Goal: Task Accomplishment & Management: Manage account settings

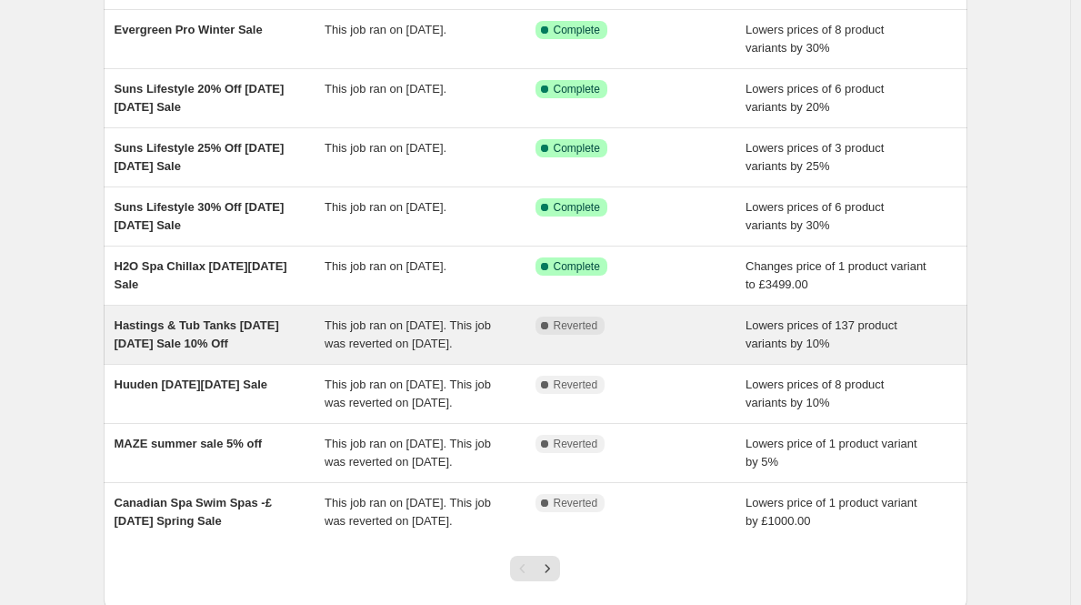
scroll to position [405, 0]
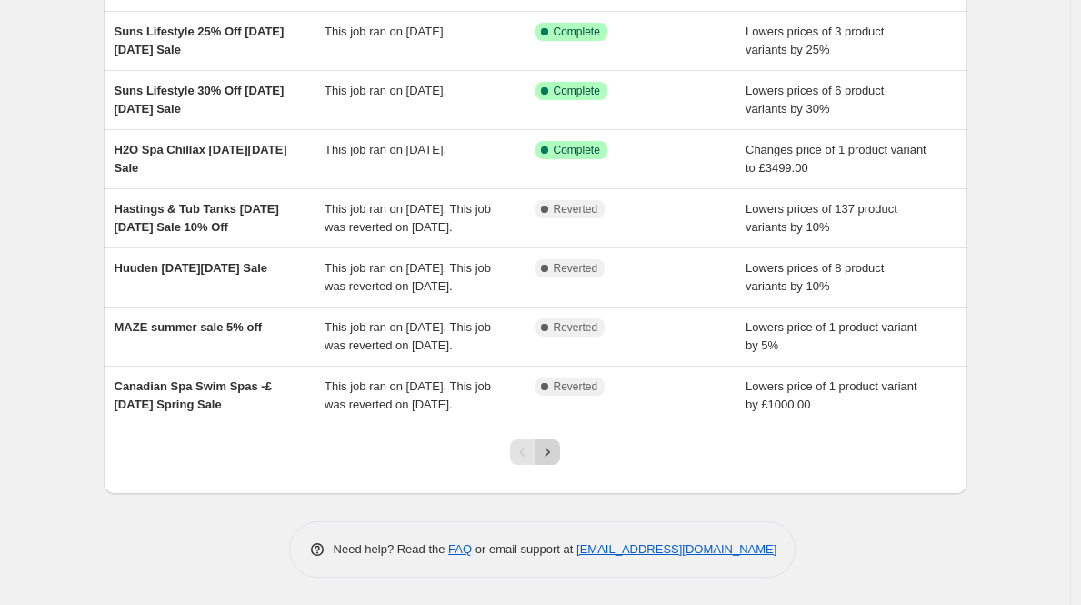
click at [543, 444] on icon "Next" at bounding box center [547, 452] width 18 height 18
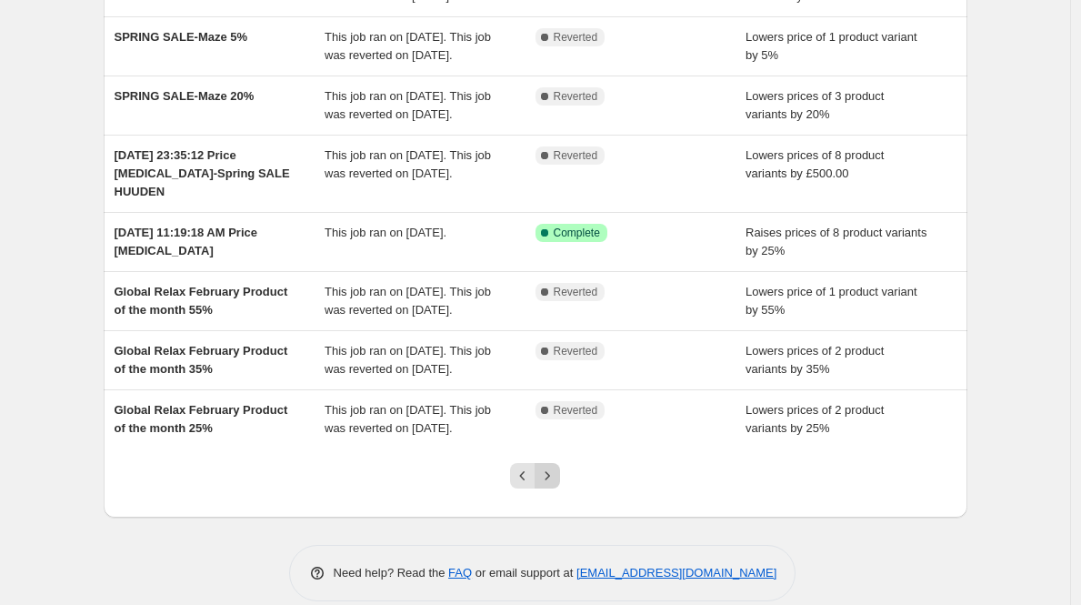
scroll to position [495, 0]
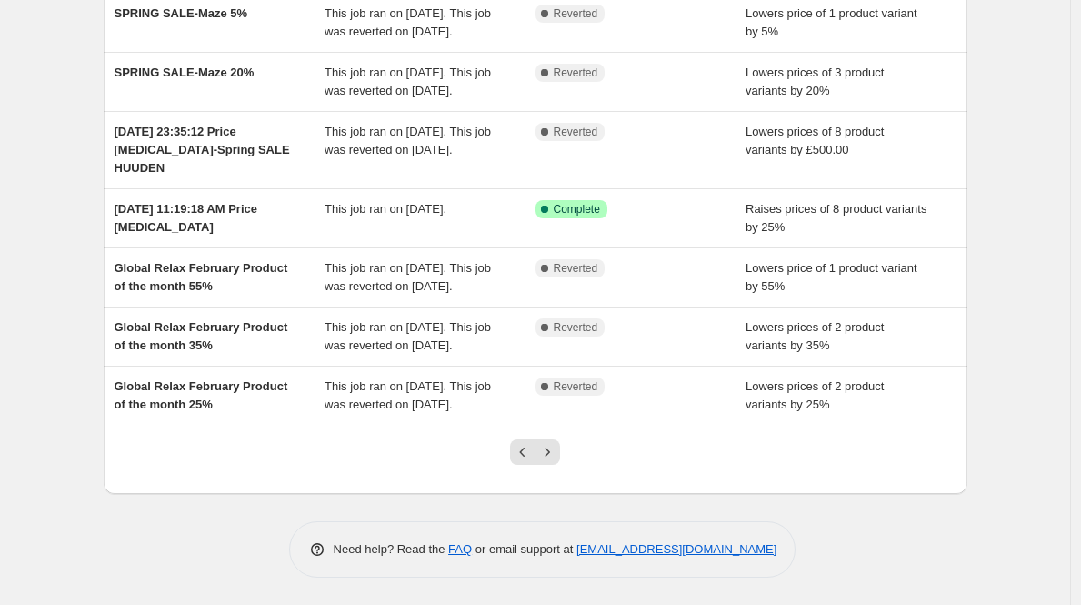
click at [545, 438] on div at bounding box center [535, 459] width 74 height 69
click at [546, 439] on button "Next" at bounding box center [547, 451] width 25 height 25
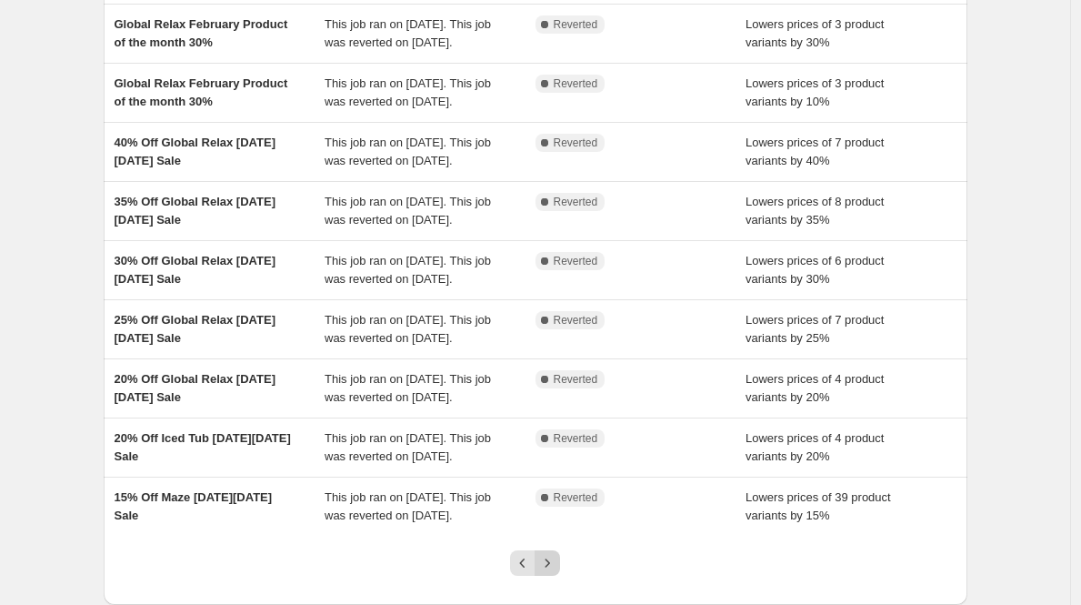
scroll to position [514, 0]
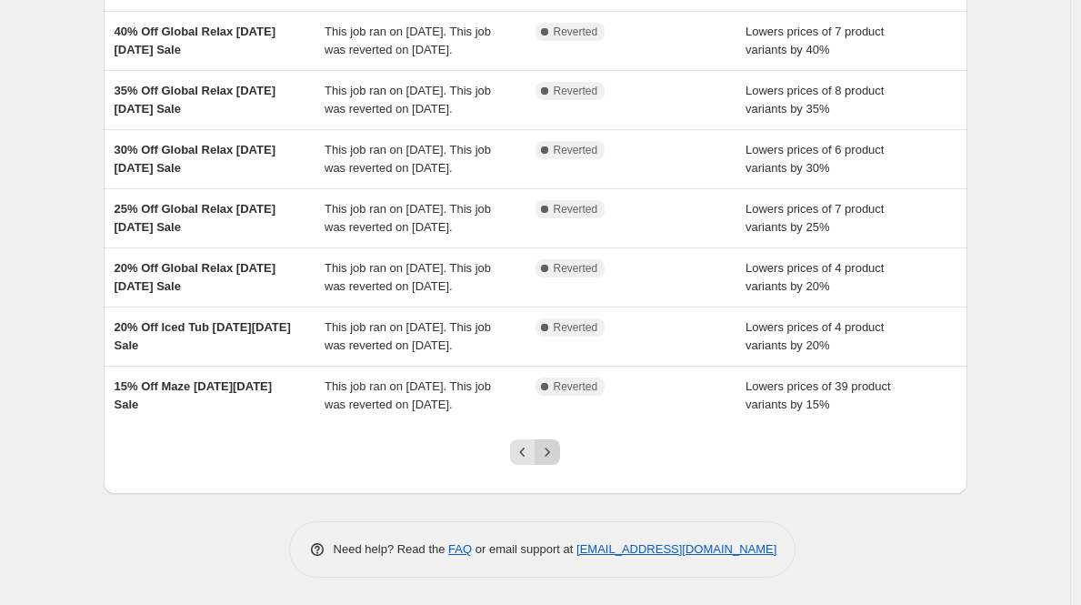
click at [554, 449] on icon "Next" at bounding box center [547, 452] width 18 height 18
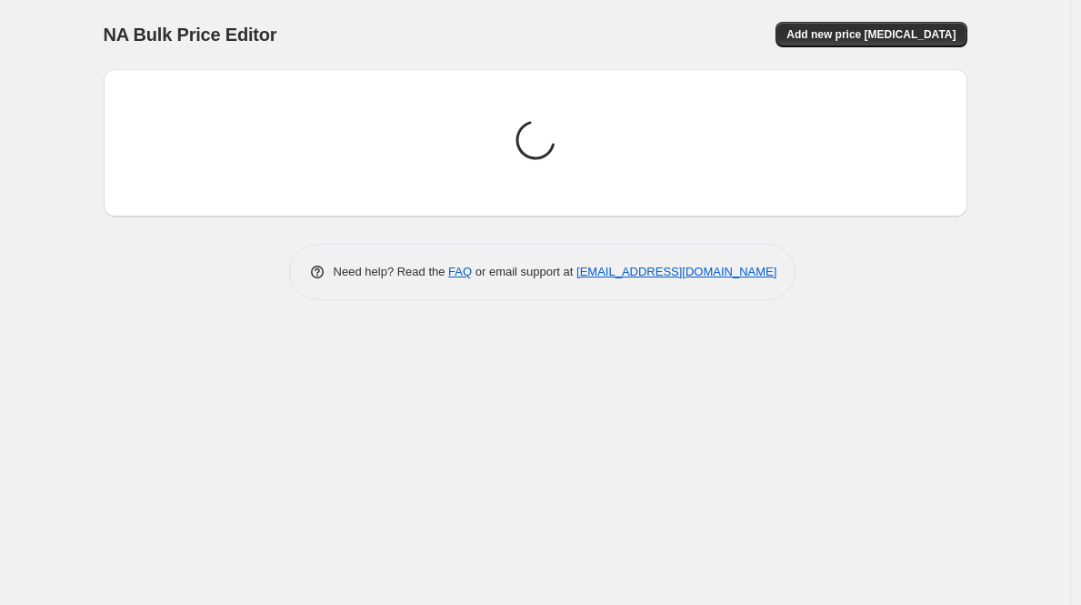
scroll to position [0, 0]
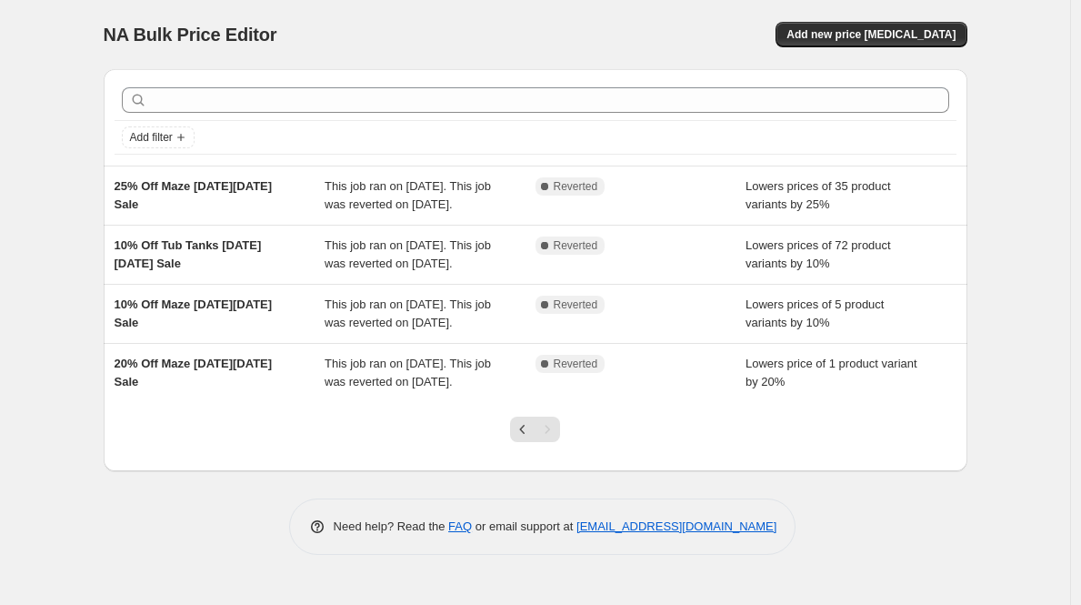
click at [555, 442] on div "Pagination" at bounding box center [547, 428] width 25 height 25
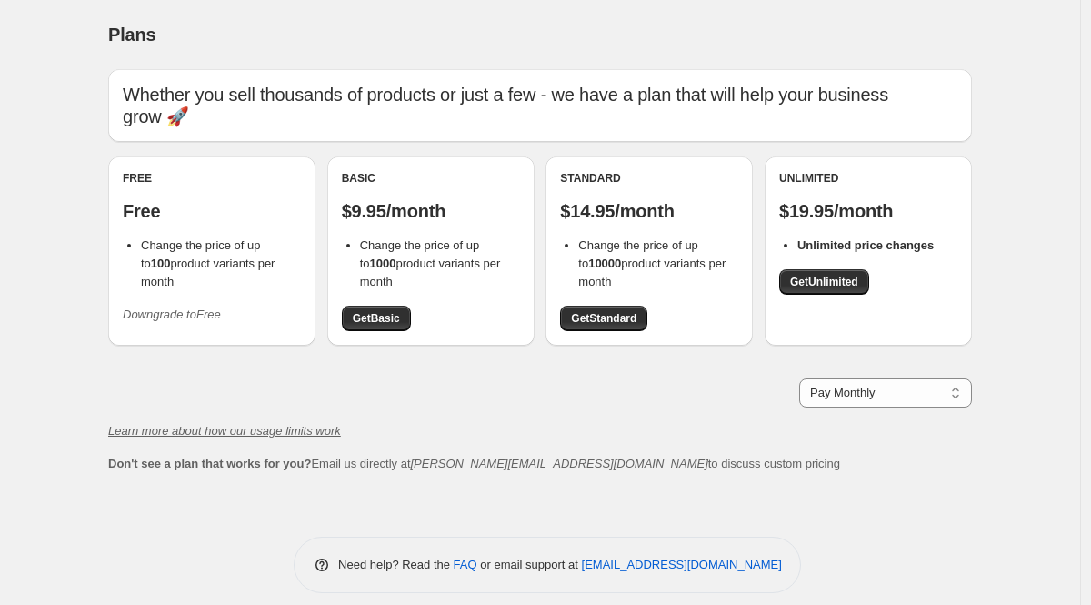
click at [131, 307] on icon "Downgrade to Free" at bounding box center [172, 314] width 98 height 14
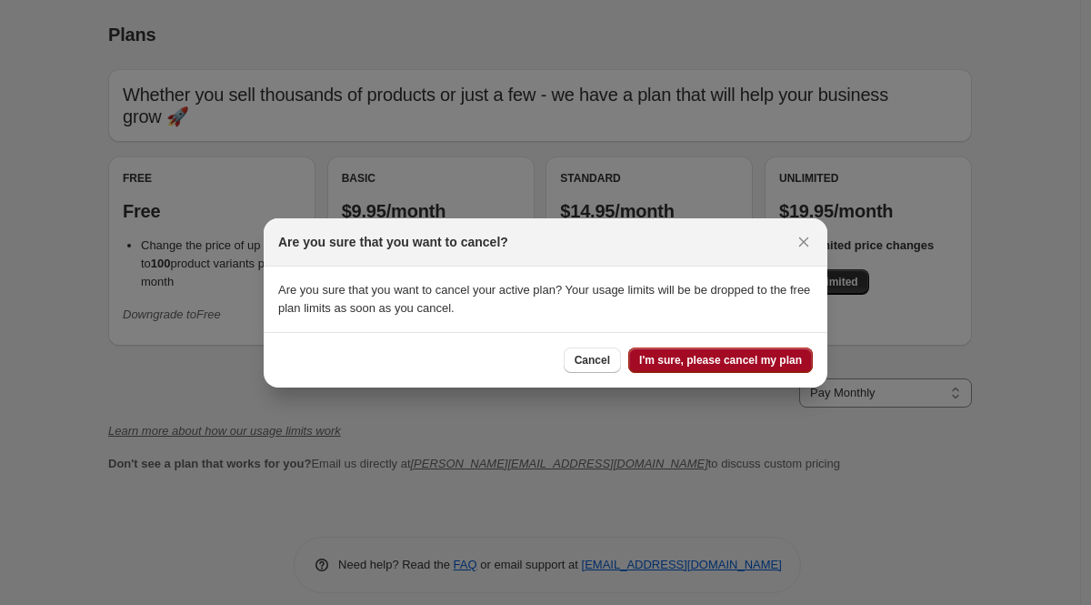
click at [710, 359] on span "I'm sure, please cancel my plan" at bounding box center [720, 360] width 163 height 15
